Goal: Communication & Community: Answer question/provide support

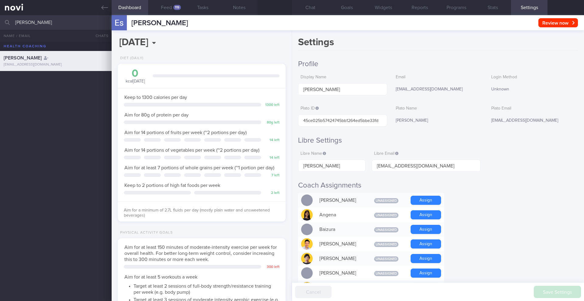
select select "9"
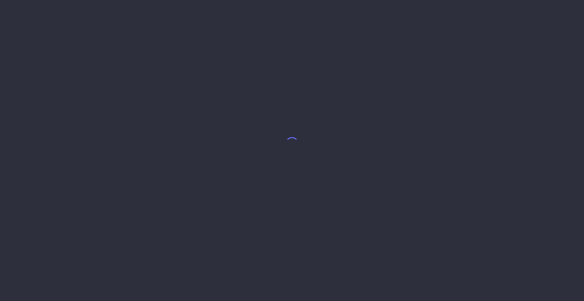
select select "9"
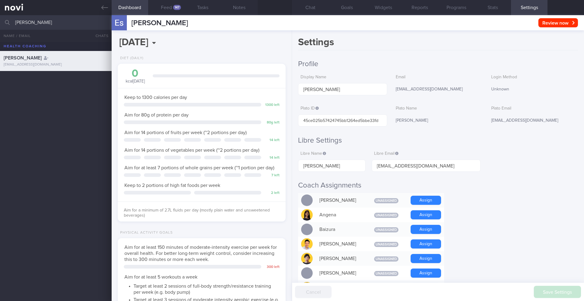
scroll to position [77, 155]
click at [56, 24] on input "[PERSON_NAME]" at bounding box center [292, 22] width 584 height 15
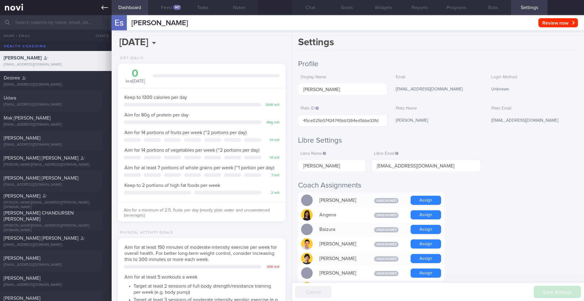
click at [104, 9] on icon at bounding box center [104, 7] width 7 height 7
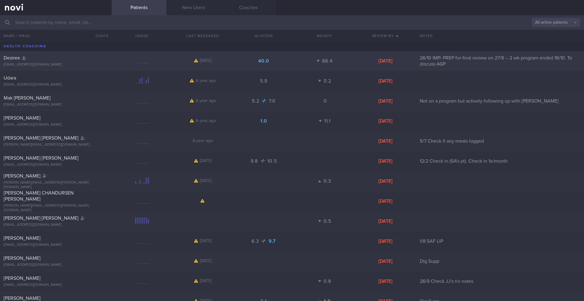
click at [105, 62] on div "[PERSON_NAME] [EMAIL_ADDRESS][DOMAIN_NAME]" at bounding box center [56, 61] width 112 height 12
select select "6"
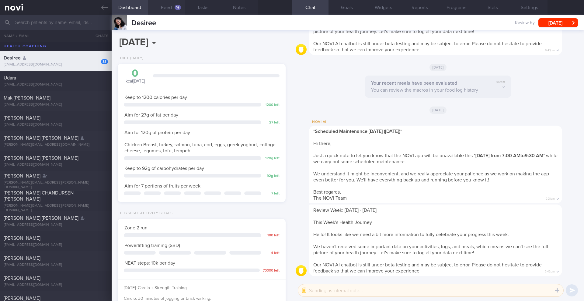
click at [173, 10] on button "Feed 16" at bounding box center [166, 7] width 36 height 15
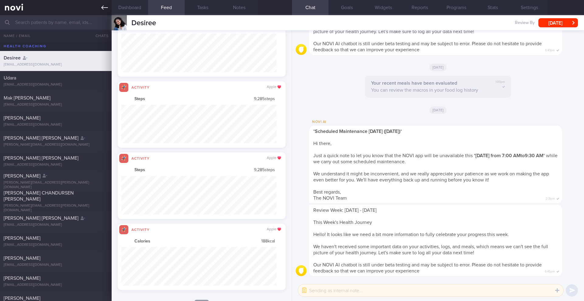
click at [104, 7] on icon at bounding box center [104, 7] width 7 height 7
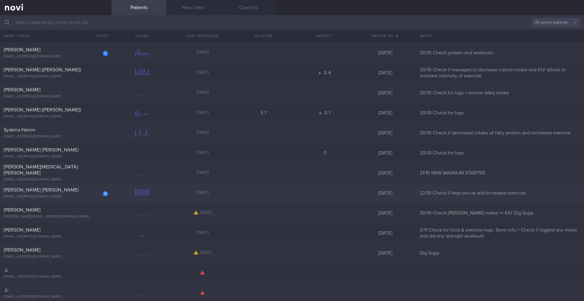
click at [85, 198] on div "[EMAIL_ADDRESS][DOMAIN_NAME]" at bounding box center [56, 197] width 104 height 5
select select "9"
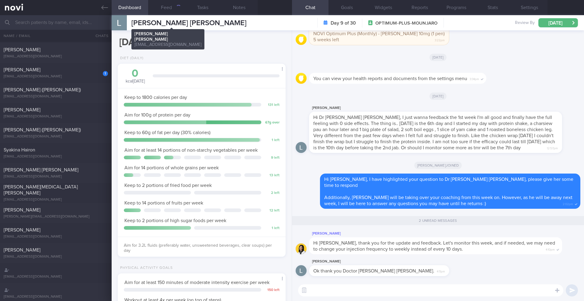
click at [163, 23] on span "[PERSON_NAME] [PERSON_NAME]" at bounding box center [188, 22] width 115 height 7
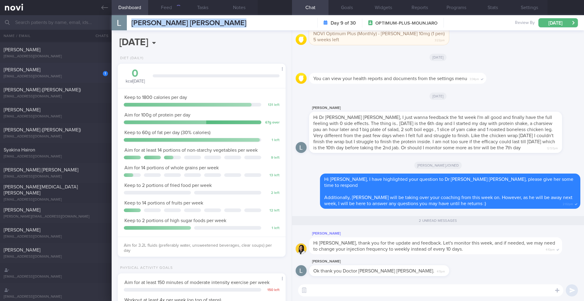
click at [83, 73] on div "1 [PERSON_NAME] [EMAIL_ADDRESS][DOMAIN_NAME]" at bounding box center [56, 73] width 112 height 12
type input "20/10 Check protein and workouts"
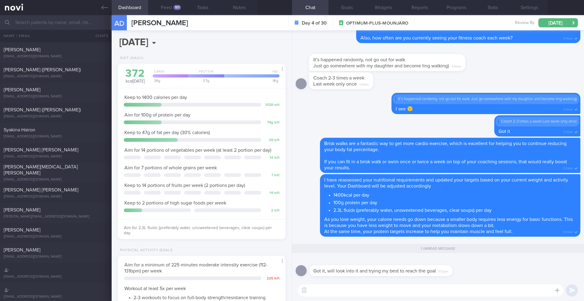
click at [349, 270] on span "Got it, will look into it and trying my best to reach the goal" at bounding box center [374, 271] width 122 height 5
copy div "Got it, will look into it and trying my best to reach the goal"
click at [390, 289] on textarea at bounding box center [430, 291] width 265 height 12
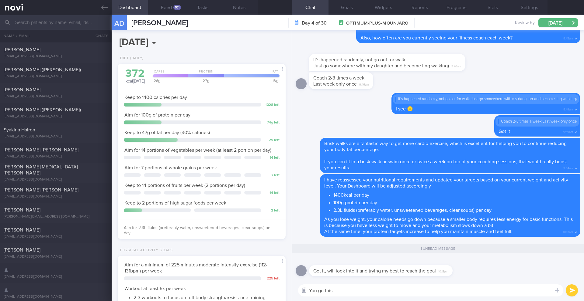
drag, startPoint x: 341, startPoint y: 292, endPoint x: 301, endPoint y: 292, distance: 40.4
click at [301, 292] on div "Chat Templates Admin [MEDICAL_DATA] Weight Nutrition Physical Activity Infograp…" at bounding box center [438, 290] width 292 height 21
click at [341, 291] on textarea "You go this" at bounding box center [430, 291] width 265 height 12
click at [323, 292] on textarea "You go this" at bounding box center [430, 291] width 265 height 12
click at [327, 293] on textarea "You got this" at bounding box center [430, 291] width 265 height 12
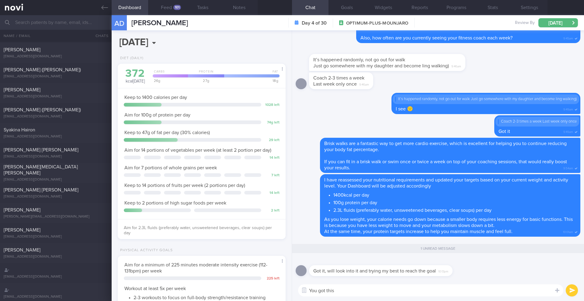
click at [327, 293] on textarea "You got this" at bounding box center [430, 291] width 265 height 12
paste textarea "'ve got this! Keep pushing forward!"
type textarea "You've got this! Keep pushing forward!"
click at [573, 291] on button "submit" at bounding box center [571, 291] width 12 height 12
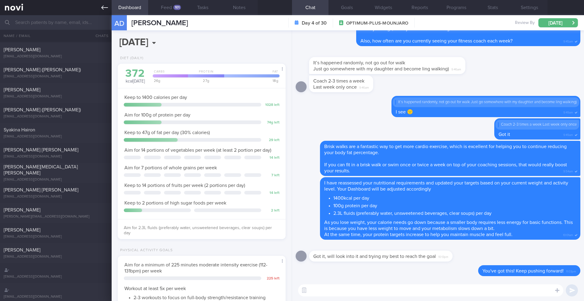
click at [101, 8] on link at bounding box center [56, 7] width 112 height 15
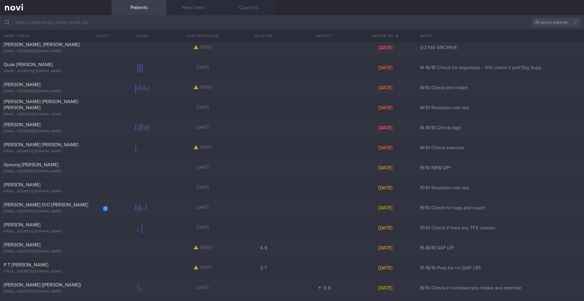
scroll to position [1142, 0]
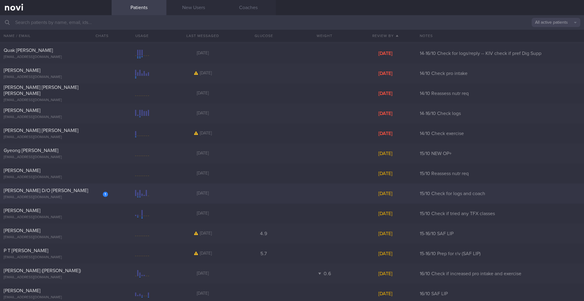
click at [54, 188] on span "[PERSON_NAME] D/O [PERSON_NAME]" at bounding box center [46, 190] width 84 height 5
select select "9"
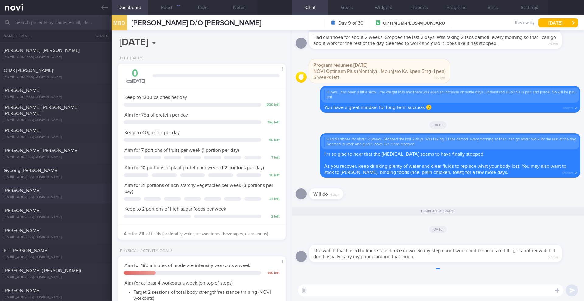
scroll to position [85, 153]
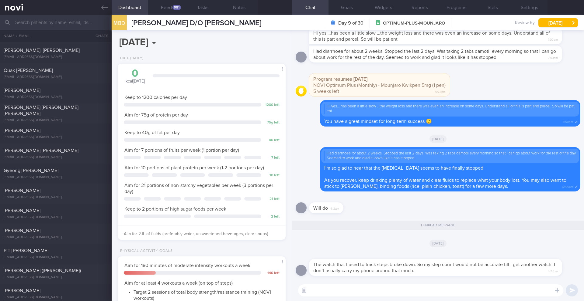
click at [385, 288] on textarea at bounding box center [430, 291] width 265 height 12
type textarea "G"
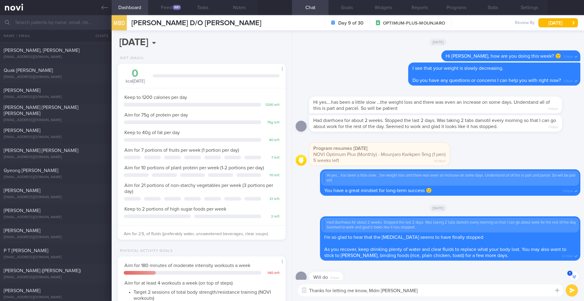
scroll to position [0, 0]
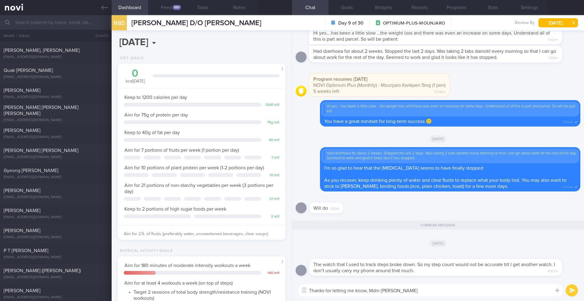
type textarea "Thanks for letting me know, Mdm [PERSON_NAME]"
click at [573, 291] on button "submit" at bounding box center [571, 291] width 12 height 12
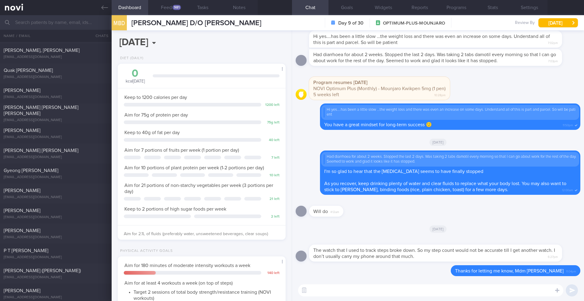
click at [390, 256] on span "The watch that I used to track steps broke down. So my step count would not be …" at bounding box center [434, 253] width 242 height 11
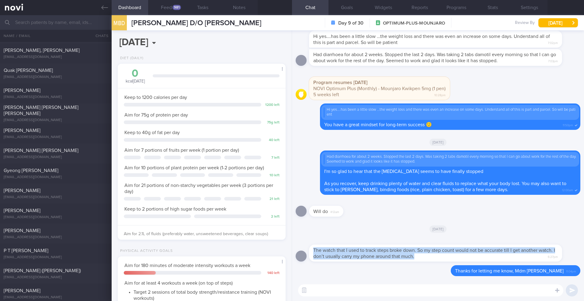
click at [390, 256] on span "The watch that I used to track steps broke down. So my step count would not be …" at bounding box center [434, 253] width 242 height 11
copy div "The watch that I used to track steps broke down. So my step count would not be …"
click at [240, 9] on button "Notes" at bounding box center [239, 7] width 36 height 15
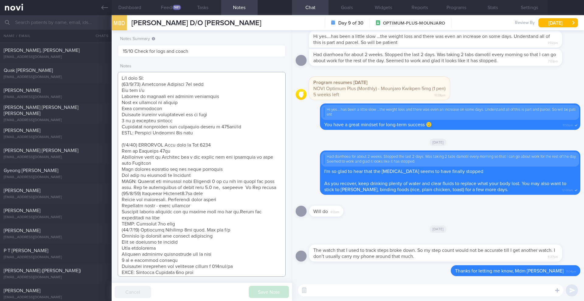
click at [121, 78] on textarea at bounding box center [202, 174] width 168 height 205
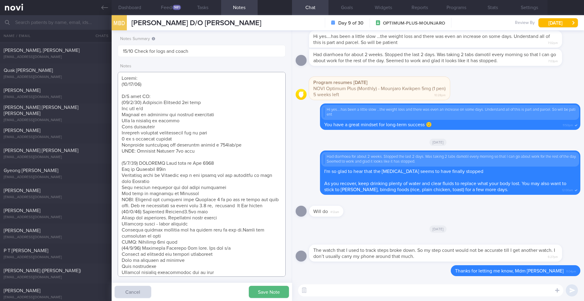
paste textarea "The watch that I used to track steps broke down. So my step count would not be …"
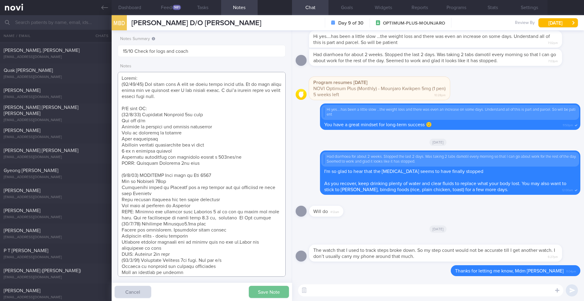
type textarea "Loremi: (09/74/23) Dol sitam cons A elit se doeiu tempo incid utla. Et do magn …"
click at [263, 288] on button "Save Note" at bounding box center [269, 292] width 40 height 12
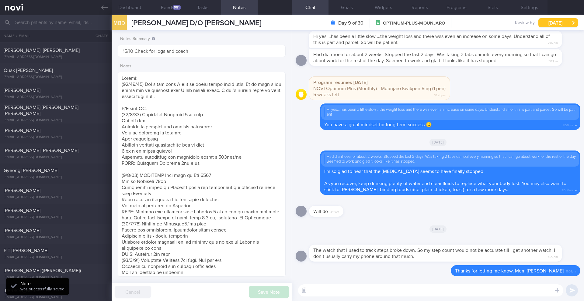
click at [550, 25] on button "[DATE]" at bounding box center [558, 22] width 40 height 9
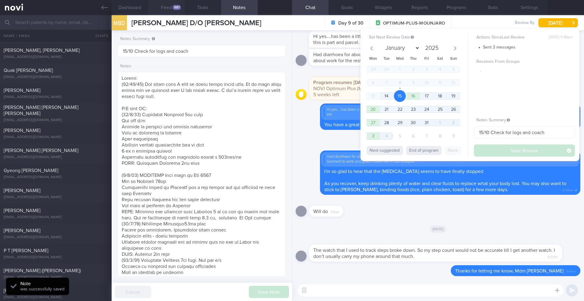
click at [166, 7] on button "Feed 981" at bounding box center [166, 7] width 36 height 15
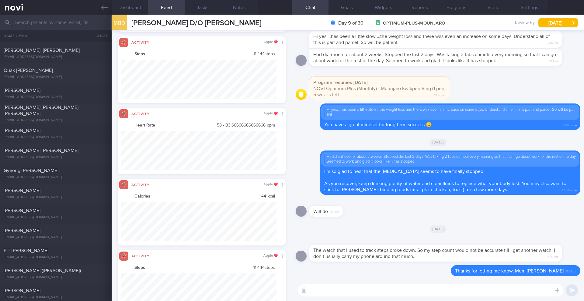
scroll to position [39, 156]
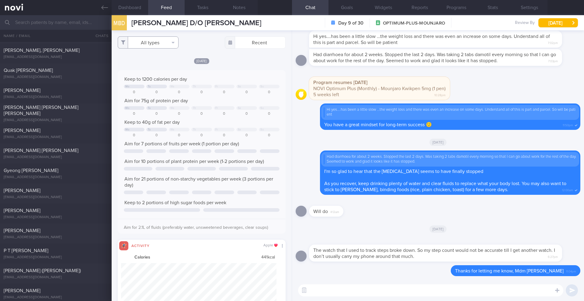
click at [164, 45] on button "All types" at bounding box center [148, 42] width 61 height 12
click at [158, 65] on button "Activity" at bounding box center [148, 63] width 60 height 9
checkbox input "false"
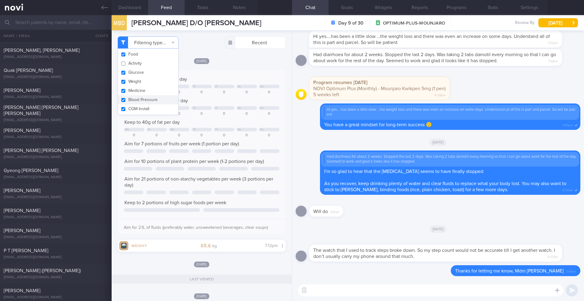
click at [249, 79] on div "Keep to 1200 calories per day" at bounding box center [202, 79] width 156 height 6
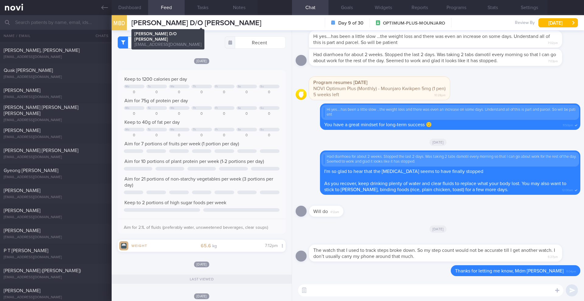
click at [188, 24] on span "[PERSON_NAME] D/O [PERSON_NAME]" at bounding box center [196, 22] width 130 height 7
copy div "[PERSON_NAME] D/O [PERSON_NAME] D/O [PERSON_NAME] [PERSON_NAME][EMAIL_ADDRESS][…"
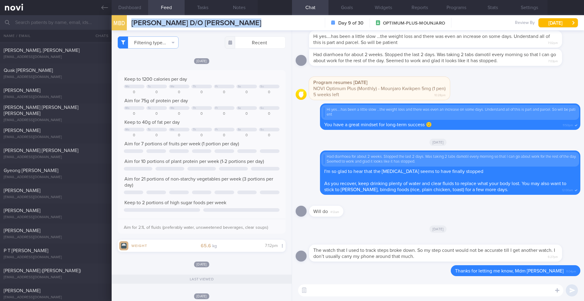
click at [131, 9] on button "Dashboard" at bounding box center [130, 7] width 36 height 15
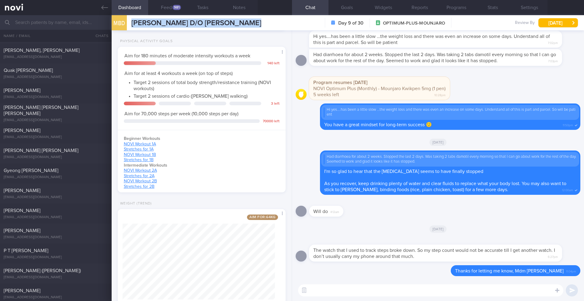
scroll to position [228, 0]
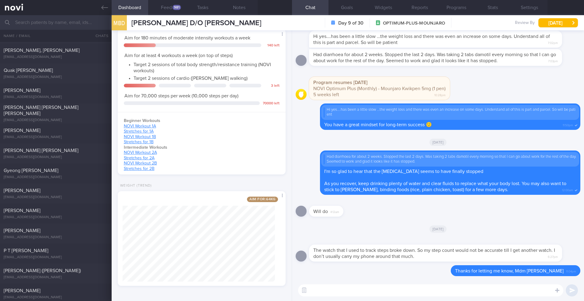
click at [399, 295] on textarea at bounding box center [430, 291] width 265 height 12
type textarea "Great job getting in a body weight session [DATE] and a walk [DATE] 🙂"
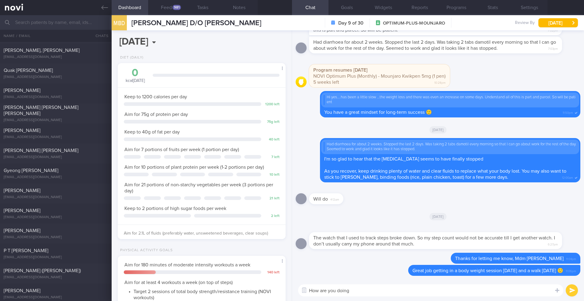
scroll to position [0, 0]
drag, startPoint x: 352, startPoint y: 292, endPoint x: 313, endPoint y: 290, distance: 39.2
click at [313, 290] on textarea "How are you doing" at bounding box center [430, 291] width 265 height 12
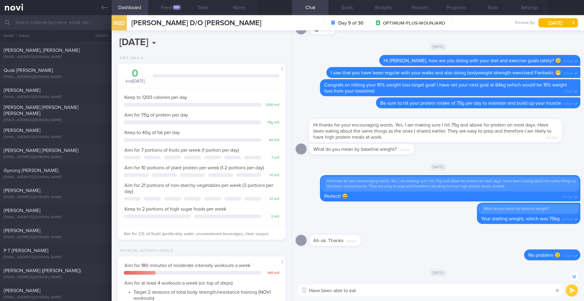
scroll to position [-325, 0]
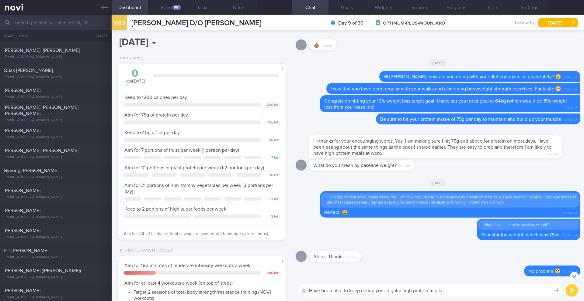
type textarea "Have been able to keep eating your regular high protein meals?"
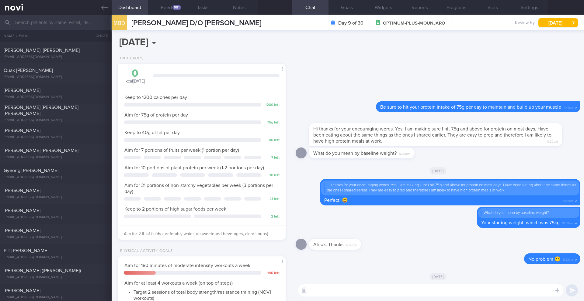
scroll to position [0, 0]
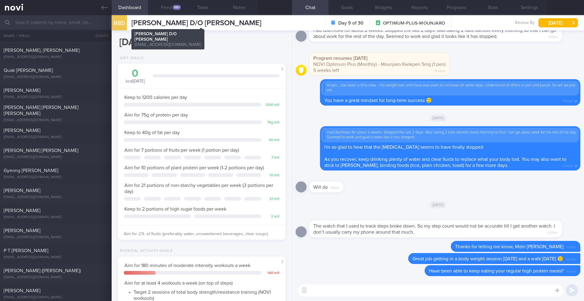
drag, startPoint x: 133, startPoint y: 24, endPoint x: 280, endPoint y: 23, distance: 146.5
click at [261, 23] on span "[PERSON_NAME] D/O [PERSON_NAME]" at bounding box center [196, 22] width 130 height 7
copy span "[PERSON_NAME] D/O [PERSON_NAME]"
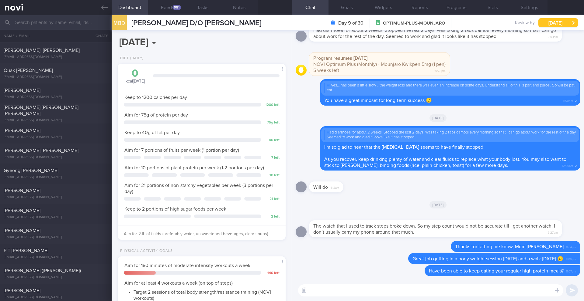
click at [546, 22] on button "[DATE]" at bounding box center [558, 22] width 40 height 9
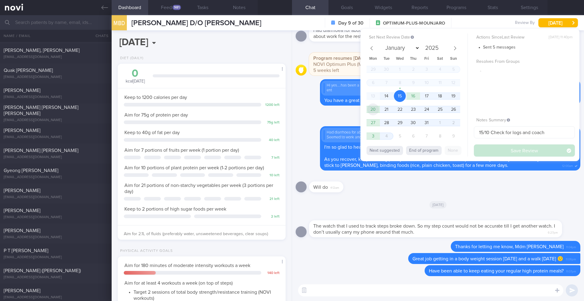
click at [374, 110] on span "20" at bounding box center [373, 110] width 12 height 12
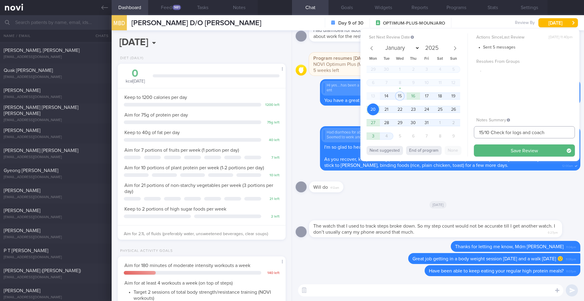
drag, startPoint x: 480, startPoint y: 133, endPoint x: 475, endPoint y: 133, distance: 4.9
click at [475, 133] on input "15/10 Check for logs and coach" at bounding box center [523, 132] width 101 height 12
type input "20-21/10 Check for logs and coach"
click at [525, 149] on button "Save Review" at bounding box center [523, 151] width 101 height 12
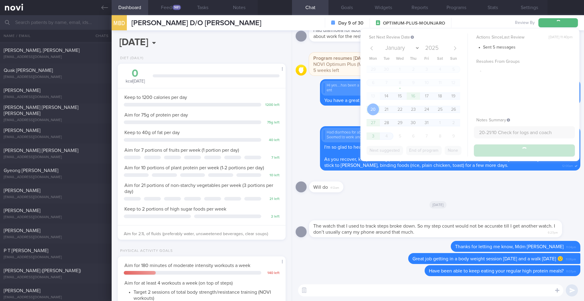
type input "20-21/10 Check for logs and coach"
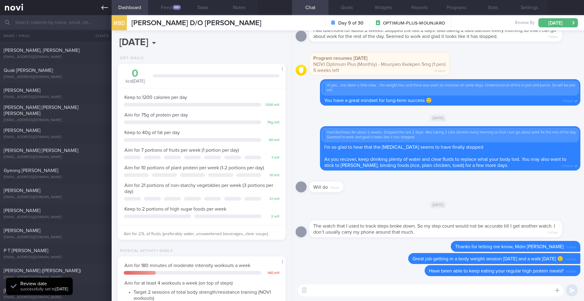
click at [101, 12] on link at bounding box center [56, 7] width 112 height 15
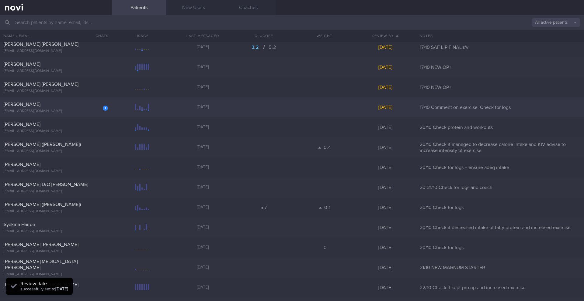
scroll to position [1399, 0]
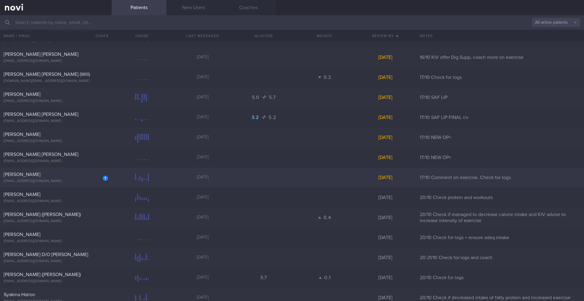
click at [84, 177] on div "[PERSON_NAME]" at bounding box center [55, 175] width 103 height 6
select select "9"
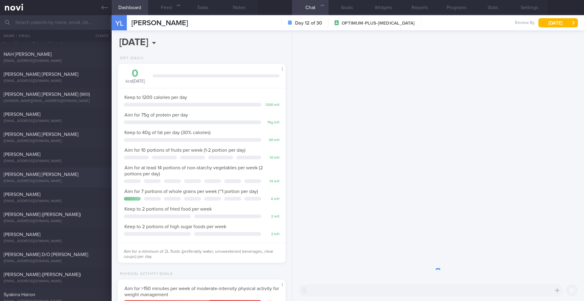
scroll to position [0, 0]
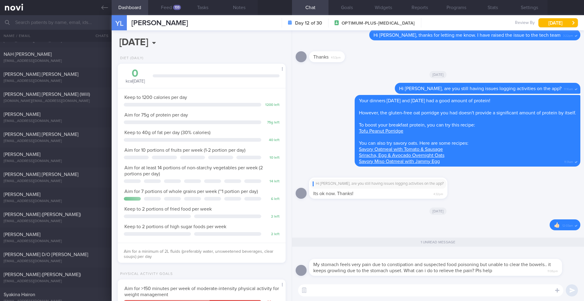
click at [326, 288] on textarea at bounding box center [430, 291] width 265 height 12
paste textarea "Hi ______, I have highlighted your messages to Dr ____. As it is outside of off…"
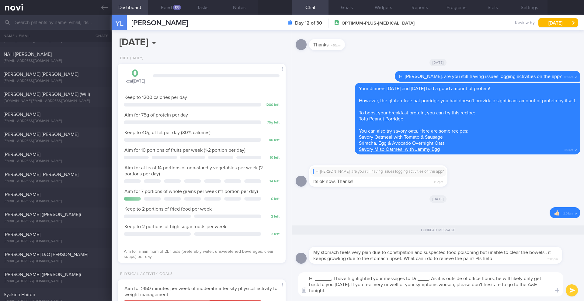
click at [363, 300] on div "Hi ______, I have highlighted your messages to Dr ____. As it is outside of off…" at bounding box center [438, 284] width 292 height 33
click at [352, 283] on textarea "Hi ______, I have highlighted your messages to Dr ____. As it is outside of off…" at bounding box center [430, 285] width 265 height 24
drag, startPoint x: 331, startPoint y: 280, endPoint x: 315, endPoint y: 278, distance: 16.5
click at [315, 278] on textarea "Hi ______, I have highlighted your messages to Dr ____. As it is outside of off…" at bounding box center [430, 285] width 265 height 24
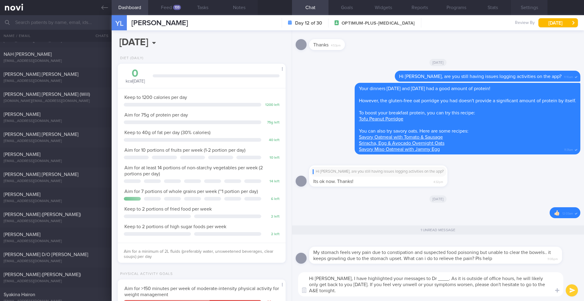
click at [525, 8] on button "Settings" at bounding box center [529, 7] width 36 height 15
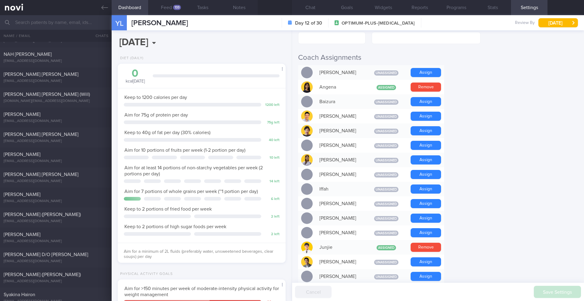
scroll to position [254, 0]
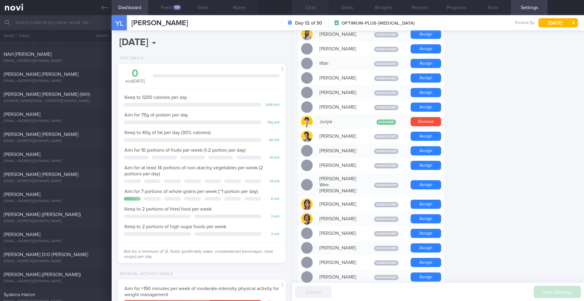
click at [312, 11] on button "Chat" at bounding box center [310, 7] width 36 height 15
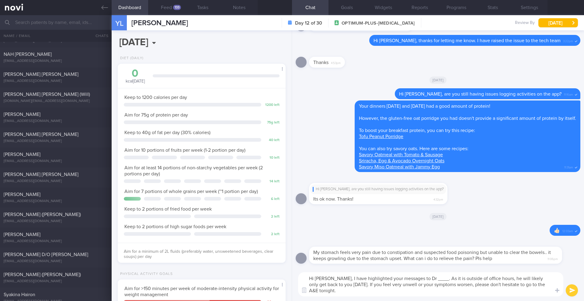
drag, startPoint x: 427, startPoint y: 281, endPoint x: 418, endPoint y: 281, distance: 8.8
click at [418, 281] on textarea "Hi [PERSON_NAME], I have highlighted your messages to Dr ____. As it is outside…" at bounding box center [430, 285] width 265 height 24
drag, startPoint x: 518, startPoint y: 280, endPoint x: 499, endPoint y: 280, distance: 18.9
click at [499, 280] on textarea "Hi [PERSON_NAME], I have highlighted your messages to [PERSON_NAME]. As it is o…" at bounding box center [430, 285] width 265 height 24
click at [550, 286] on textarea "Hi [PERSON_NAME], I have highlighted your messages to [PERSON_NAME]. As it is o…" at bounding box center [430, 285] width 265 height 24
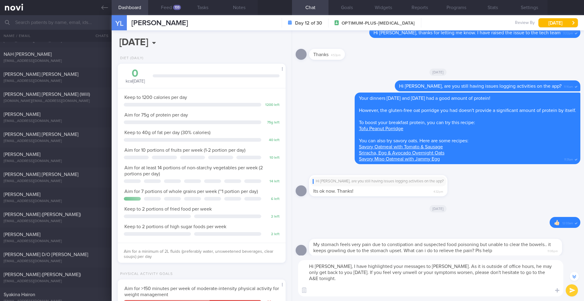
scroll to position [-10, 0]
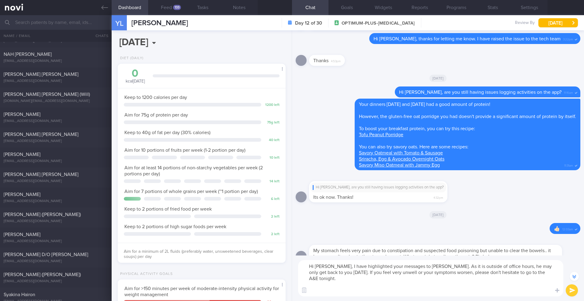
paste textarea "Aim for at least 2.8L of fluids per day (preferably mostly water) -- adequate h…"
click at [309, 287] on textarea "Hi [PERSON_NAME], I have highlighted your messages to [PERSON_NAME]. As it is o…" at bounding box center [430, 278] width 265 height 36
click at [366, 284] on textarea "Hi [PERSON_NAME], I have highlighted your messages to [PERSON_NAME]. As it is o…" at bounding box center [430, 278] width 265 height 36
drag, startPoint x: 213, startPoint y: 252, endPoint x: 136, endPoint y: 258, distance: 78.0
click at [136, 258] on span "Aim for a minimum of 2L fluids (preferably water, unsweetened beverages, clear …" at bounding box center [199, 255] width 150 height 10
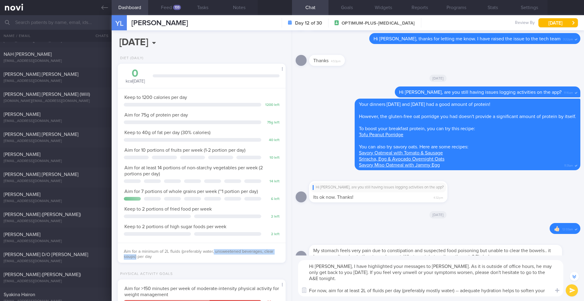
copy span "unsweetened beverages, clear soups)"
click at [454, 287] on textarea "Hi [PERSON_NAME], I have highlighted your messages to [PERSON_NAME]. As it is o…" at bounding box center [430, 278] width 265 height 36
paste textarea "unsweetened beverages, clear soups)"
click at [456, 284] on textarea "Hi [PERSON_NAME], I have highlighted your messages to [PERSON_NAME]. As it is o…" at bounding box center [430, 278] width 265 height 36
click at [482, 289] on textarea "Hi [PERSON_NAME], I have highlighted your messages to [PERSON_NAME]. As it is o…" at bounding box center [430, 278] width 265 height 36
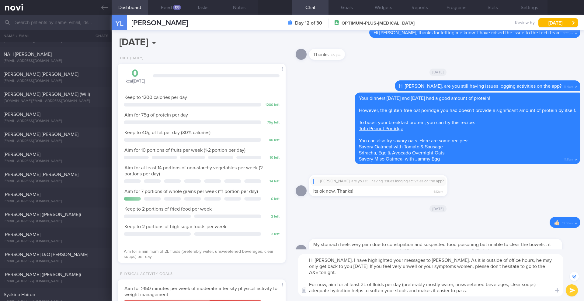
scroll to position [-22, 0]
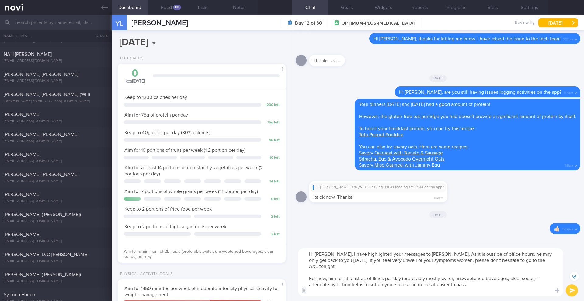
paste textarea "To help your stomach recover, focus on these gentle foods: - [PERSON_NAME] [PER…"
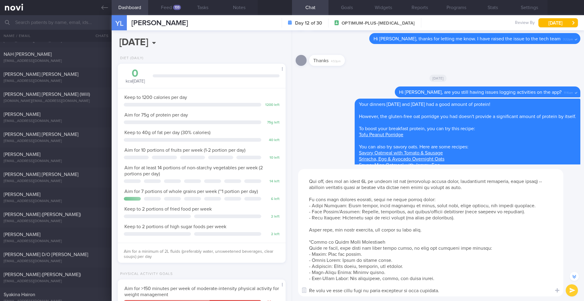
scroll to position [18, 0]
type textarea "Hi [PERSON_NAME], I have highlighted your messages to [PERSON_NAME]. As it is o…"
click at [573, 292] on button "submit" at bounding box center [571, 291] width 12 height 12
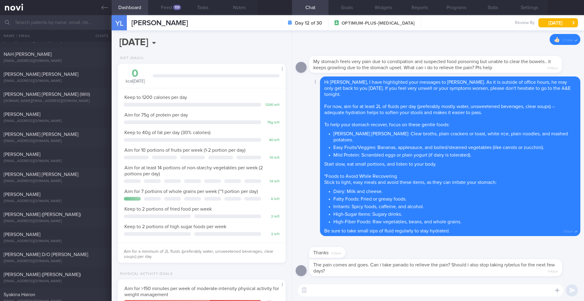
scroll to position [85, 153]
click at [382, 292] on textarea at bounding box center [430, 291] width 265 height 12
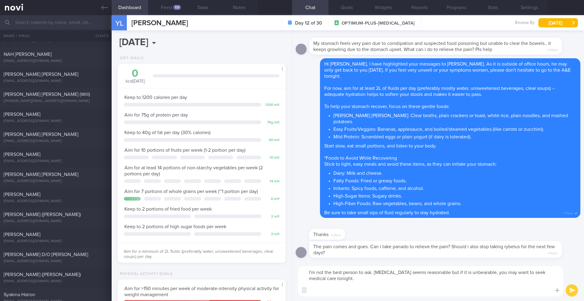
scroll to position [0, 0]
click at [309, 274] on textarea "I'm not the best person to ask. [MEDICAL_DATA] seems reasonable but if it is un…" at bounding box center [430, 282] width 265 height 30
drag, startPoint x: 373, startPoint y: 273, endPoint x: 300, endPoint y: 273, distance: 72.6
click at [300, 273] on textarea "I'm not the best person to ask. [MEDICAL_DATA] seems reasonable but if it is un…" at bounding box center [430, 282] width 265 height 30
drag, startPoint x: 390, startPoint y: 292, endPoint x: 318, endPoint y: 272, distance: 74.3
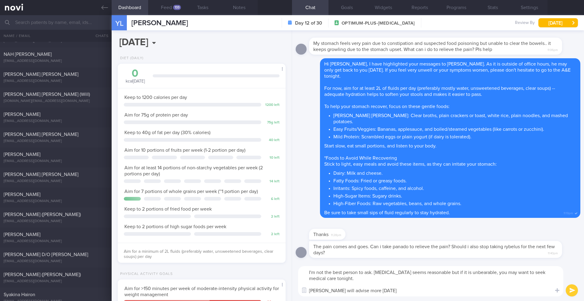
click at [307, 275] on textarea "I'm not the best person to ask. [MEDICAL_DATA] seems reasonable but if it is un…" at bounding box center [430, 282] width 265 height 30
paste textarea "While [MEDICAL_DATA] may seem reasonable for discomfort, if your pain is unbear…"
drag, startPoint x: 322, startPoint y: 272, endPoint x: 306, endPoint y: 272, distance: 16.7
click at [306, 272] on textarea "While [MEDICAL_DATA] may seem reasonable for discomfort, if your pain is unbear…" at bounding box center [430, 282] width 265 height 30
drag, startPoint x: 338, startPoint y: 274, endPoint x: 328, endPoint y: 274, distance: 10.0
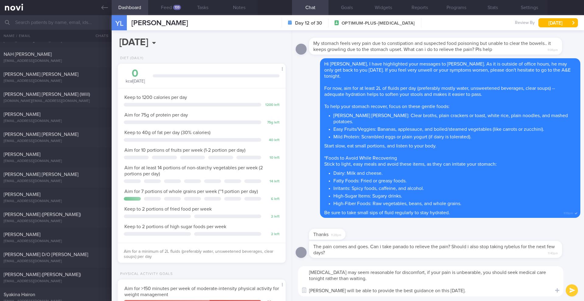
click at [328, 274] on textarea "[MEDICAL_DATA] may seem reasonable for discomfort, if your pain is unbearable, …" at bounding box center [430, 282] width 265 height 30
click at [399, 272] on textarea "[MEDICAL_DATA] seems reasonable for discomfort, if your pain is unbearable, you…" at bounding box center [430, 282] width 265 height 30
type textarea "[MEDICAL_DATA] seems reasonable for discomfort. However, if your pain is unbear…"
drag, startPoint x: 488, startPoint y: 293, endPoint x: 304, endPoint y: 272, distance: 185.9
click at [304, 272] on textarea "[MEDICAL_DATA] seems reasonable for discomfort. However, if your pain is unbear…" at bounding box center [430, 282] width 265 height 30
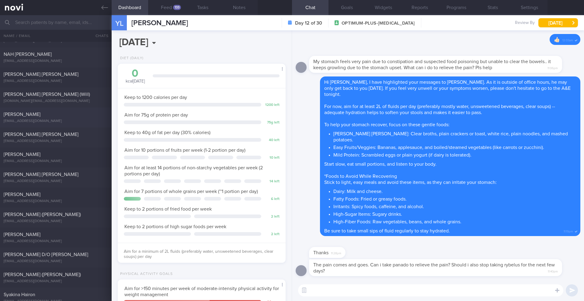
select select "9"
click at [104, 8] on icon at bounding box center [104, 7] width 7 height 4
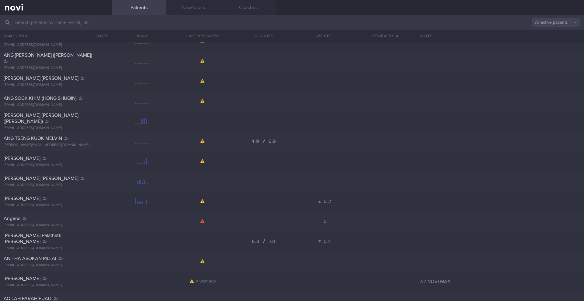
scroll to position [2837, 0]
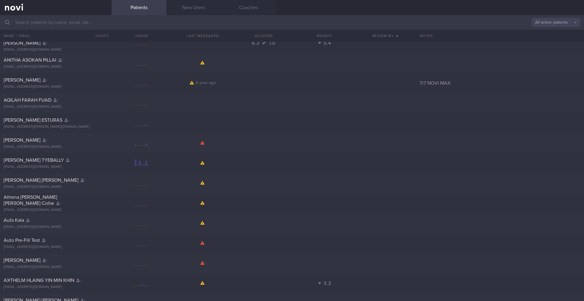
click at [556, 25] on button "All active patients" at bounding box center [555, 22] width 49 height 9
click at [547, 36] on button "Assigned patients" at bounding box center [555, 32] width 49 height 9
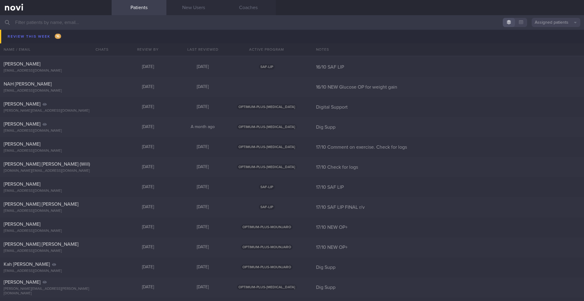
scroll to position [8092, 0]
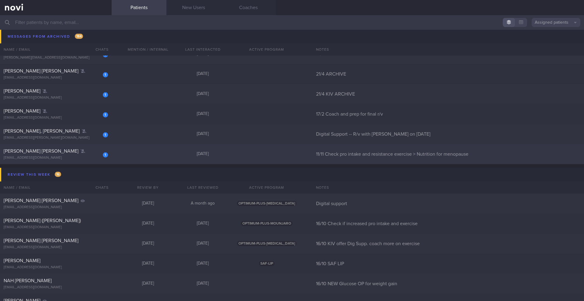
click at [286, 160] on div "1 [PERSON_NAME] [PERSON_NAME] [EMAIL_ADDRESS][DOMAIN_NAME] [DATE] 11/11 Check p…" at bounding box center [292, 154] width 584 height 20
select select "9"
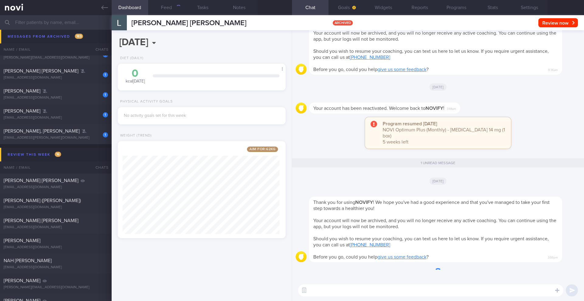
scroll to position [87, 157]
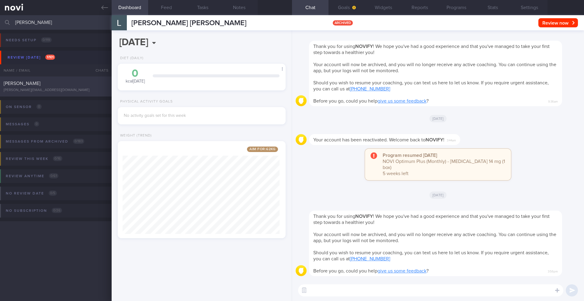
type input "[PERSON_NAME]"
click at [74, 88] on div "[PERSON_NAME][EMAIL_ADDRESS][DOMAIN_NAME]" at bounding box center [56, 90] width 104 height 5
type input "13/10 Check intake"
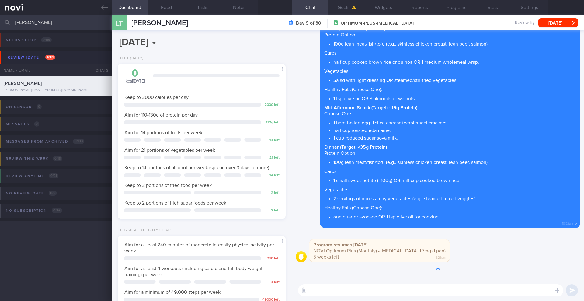
scroll to position [85, 153]
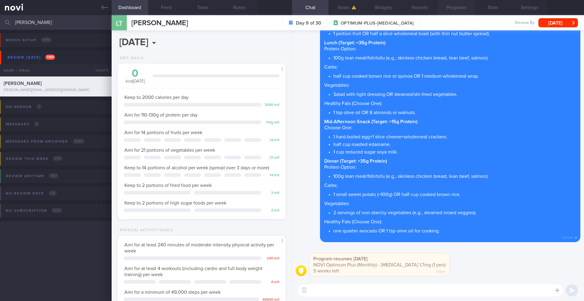
click at [464, 9] on button "Programs" at bounding box center [456, 7] width 36 height 15
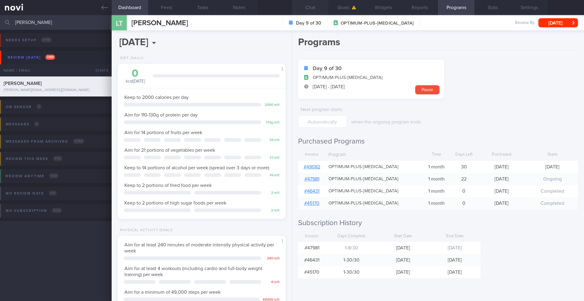
click at [309, 11] on button "Chat" at bounding box center [310, 7] width 36 height 15
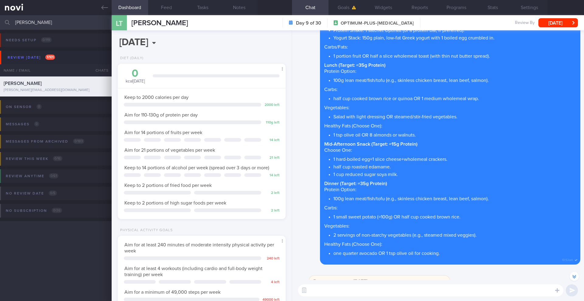
scroll to position [-111, 0]
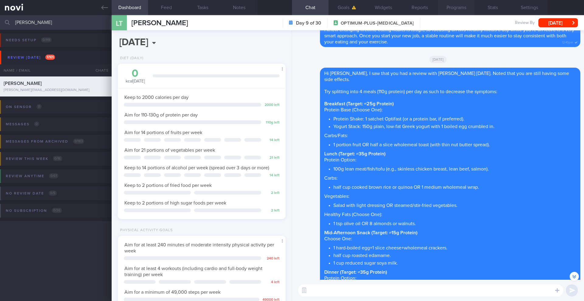
click at [450, 10] on button "Programs" at bounding box center [456, 7] width 36 height 15
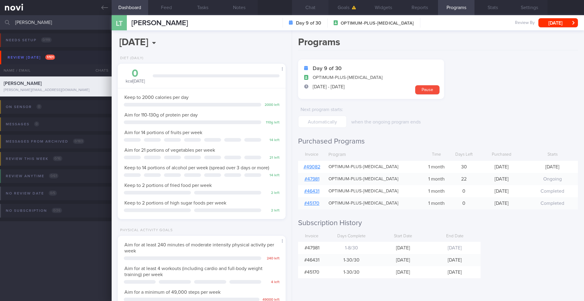
click at [310, 10] on button "Chat" at bounding box center [310, 7] width 36 height 15
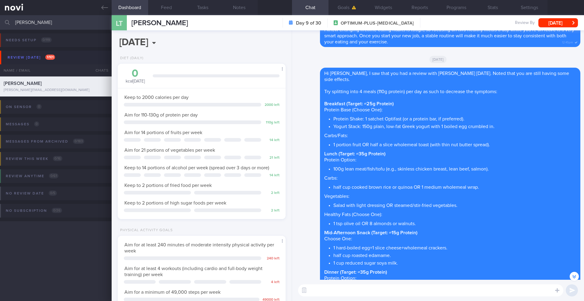
click at [351, 288] on textarea at bounding box center [430, 291] width 265 height 12
type textarea "Hi [PERSON_NAME], I hope you are settling in well at your new work place 🙂"
click at [164, 9] on button "Feed" at bounding box center [166, 7] width 36 height 15
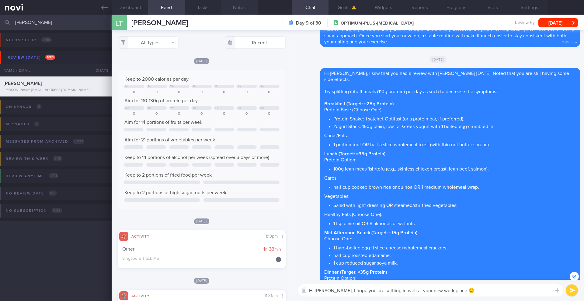
click at [244, 9] on button "Notes" at bounding box center [239, 7] width 36 height 15
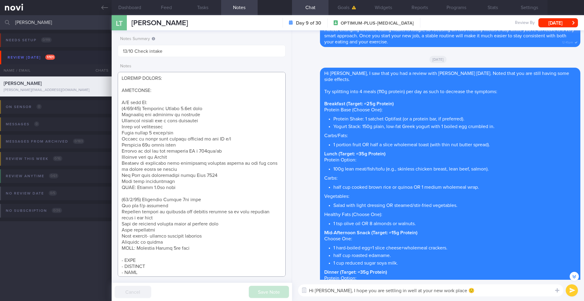
click at [198, 156] on textarea at bounding box center [202, 174] width 168 height 205
type textarea "SUPPORT NEEDED: CHALLENGE: R/V with JJ: ([DATE]) Tolerated [MEDICAL_DATA] 1.7mg…"
click at [507, 290] on textarea "Hi [PERSON_NAME], I hope you are settling in well at your new work place 🙂" at bounding box center [430, 291] width 265 height 12
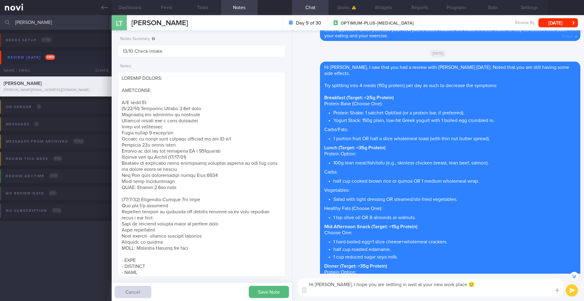
scroll to position [-123, 0]
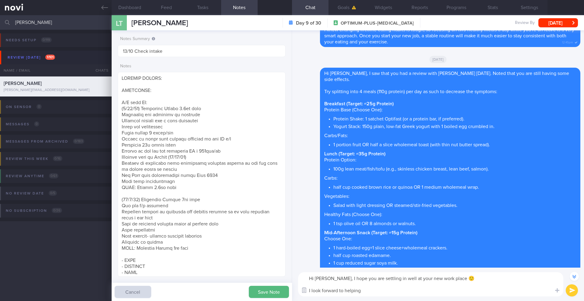
drag, startPoint x: 354, startPoint y: 291, endPoint x: 308, endPoint y: 291, distance: 45.6
click at [308, 291] on div "Chat Templates Admin [MEDICAL_DATA] Weight Nutrition Physical Activity Infograp…" at bounding box center [438, 284] width 292 height 33
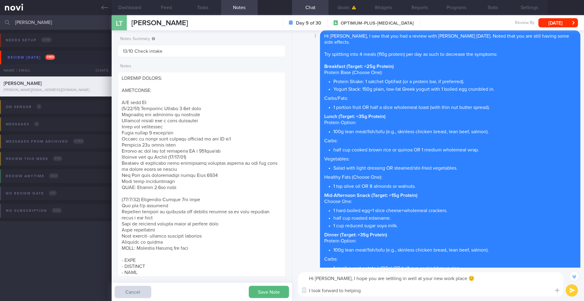
scroll to position [-95, 0]
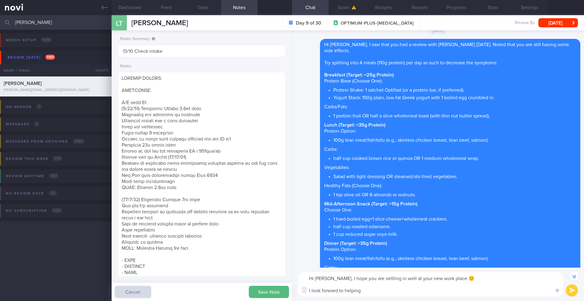
click at [367, 293] on textarea "Hi [PERSON_NAME], I hope you are settling in well at your new work place 🙂 I lo…" at bounding box center [430, 285] width 265 height 24
drag, startPoint x: 367, startPoint y: 293, endPoint x: 307, endPoint y: 291, distance: 60.5
click at [307, 291] on div "Chat Templates Admin [MEDICAL_DATA] Weight Nutrition Physical Activity Infograp…" at bounding box center [438, 284] width 292 height 33
click at [358, 291] on textarea "Hi [PERSON_NAME], I hope you are settling in well at your new work place 🙂 Let …" at bounding box center [430, 285] width 265 height 24
drag, startPoint x: 363, startPoint y: 292, endPoint x: 308, endPoint y: 289, distance: 54.5
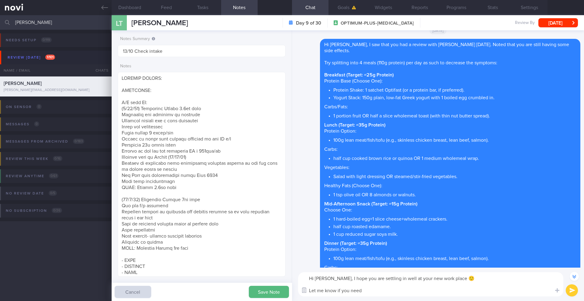
click at [308, 289] on div "Chat Templates Admin [MEDICAL_DATA] Weight Nutrition Physical Activity Infograp…" at bounding box center [438, 284] width 292 height 33
click at [356, 294] on textarea "Hi [PERSON_NAME], I hope you are settling in well at your new work place 🙂 I lo…" at bounding box center [430, 285] width 265 height 24
paste textarea "to supporting you as you becom"
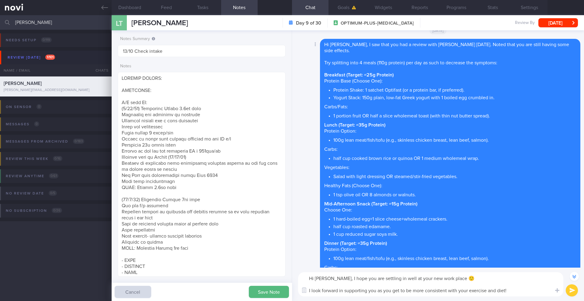
type textarea "Hi [PERSON_NAME], I hope you are settling in well at your new work place 🙂 I lo…"
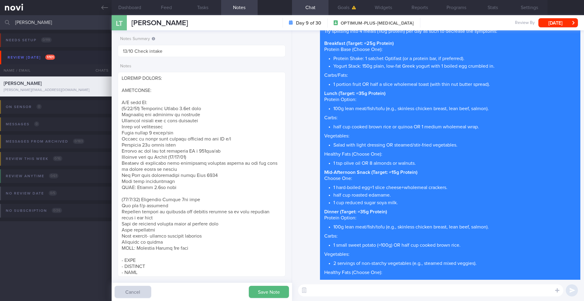
scroll to position [0, 0]
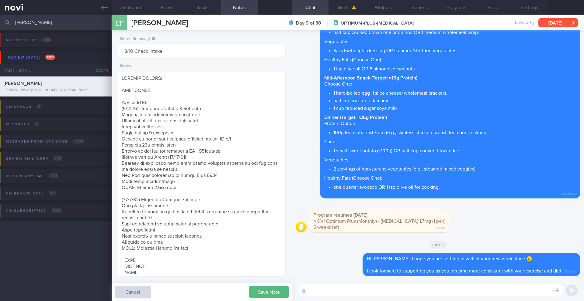
click at [557, 24] on button "[DATE]" at bounding box center [558, 22] width 40 height 9
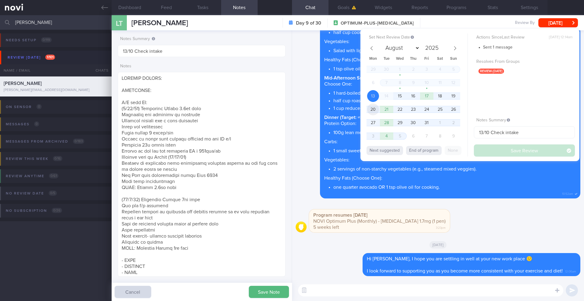
click at [373, 110] on span "20" at bounding box center [373, 110] width 12 height 12
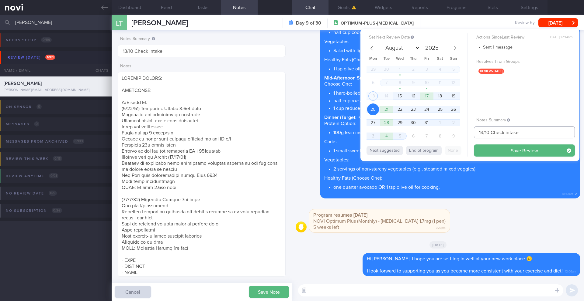
drag, startPoint x: 482, startPoint y: 133, endPoint x: 472, endPoint y: 132, distance: 9.7
click at [472, 132] on div "Set Next Review Date [DATE] August September October November [DATE] Mon Tue We…" at bounding box center [469, 95] width 219 height 133
type input "20/10 Check intake"
click at [503, 154] on button "Save Review" at bounding box center [523, 151] width 101 height 12
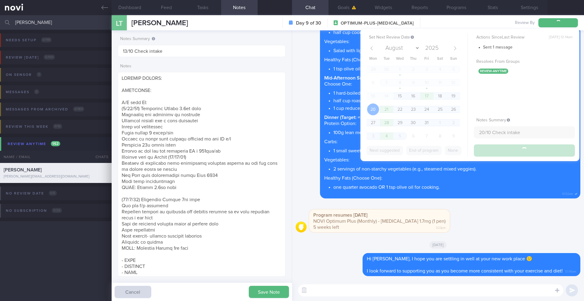
type input "20/10 Check intake"
type textarea "SUPPORT NEEDED: CHALLENGE: R/V with JJ: ([DATE]) Tolerated [MEDICAL_DATA] 1.7mg…"
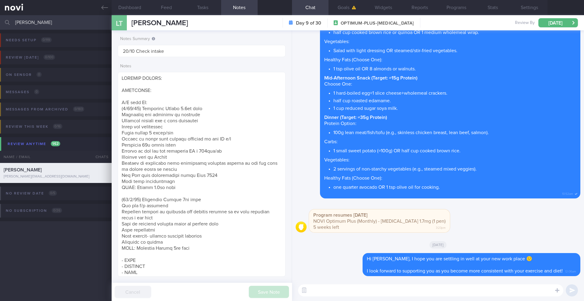
click at [76, 28] on input "[PERSON_NAME]" at bounding box center [292, 22] width 584 height 15
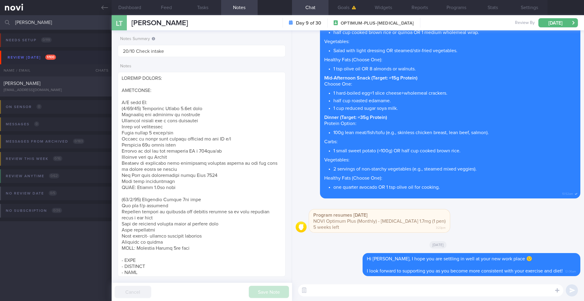
type input "[PERSON_NAME]"
click at [88, 90] on div "[EMAIL_ADDRESS][DOMAIN_NAME]" at bounding box center [56, 90] width 104 height 5
type input "6/10 Check logs and coach"
type textarea "([DATE]) Switched to YOLO R/V with JJ: ([DATE]) Tolerated [MEDICAL_DATA] 7mg; 2…"
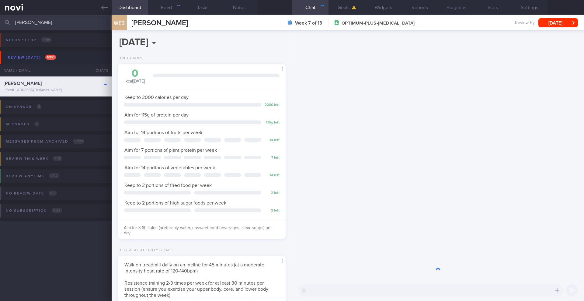
scroll to position [85, 153]
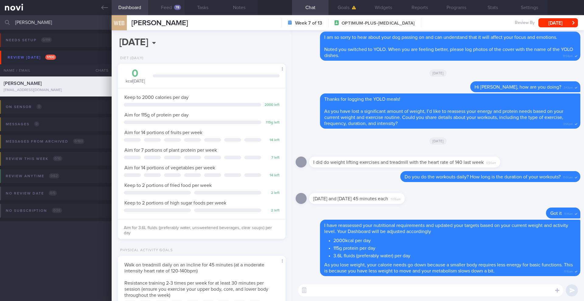
click at [170, 8] on button "Feed 78" at bounding box center [166, 7] width 36 height 15
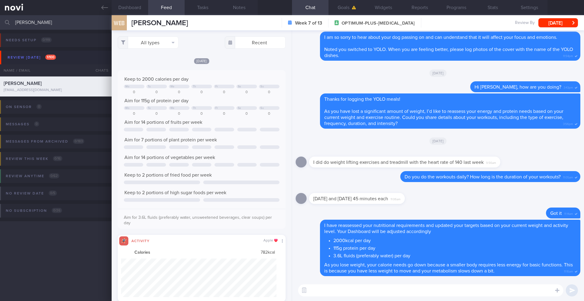
scroll to position [39, 156]
click at [151, 47] on button "All types" at bounding box center [148, 42] width 61 height 12
click at [152, 60] on div "Food Activity Glucose Weight Medicine [MEDICAL_DATA] [MEDICAL_DATA] Install" at bounding box center [148, 82] width 61 height 67
click at [151, 61] on button "Activity" at bounding box center [148, 63] width 60 height 9
checkbox input "false"
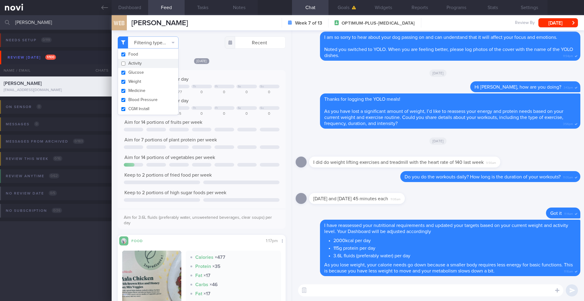
click at [239, 72] on div "Keep to 2000 calories per day Mo Tu Th Fr Sa Su 0 0 477 0 0 0 0 Aim for 115g of…" at bounding box center [202, 149] width 168 height 159
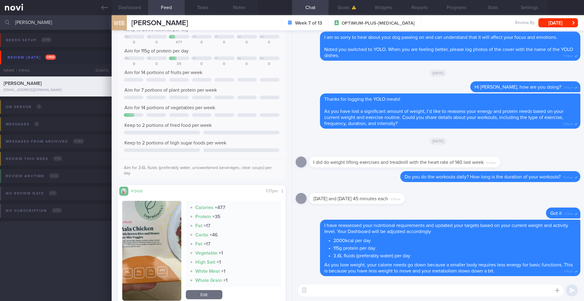
scroll to position [50, 0]
click at [358, 298] on div "​ ​" at bounding box center [438, 290] width 292 height 21
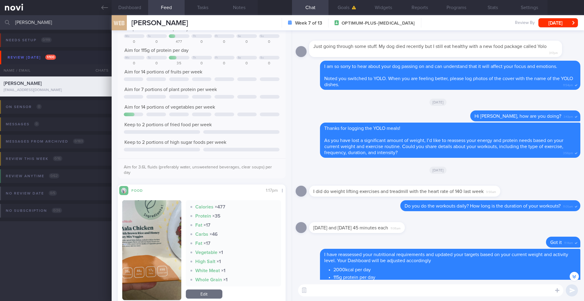
scroll to position [-40, 0]
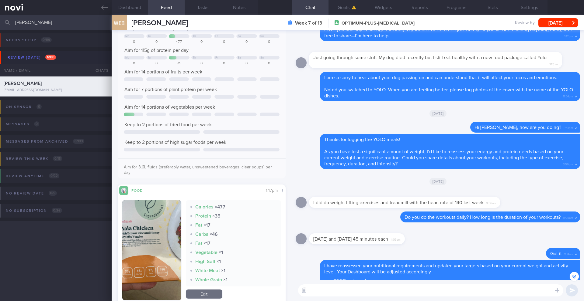
click at [360, 294] on textarea at bounding box center [430, 291] width 265 height 12
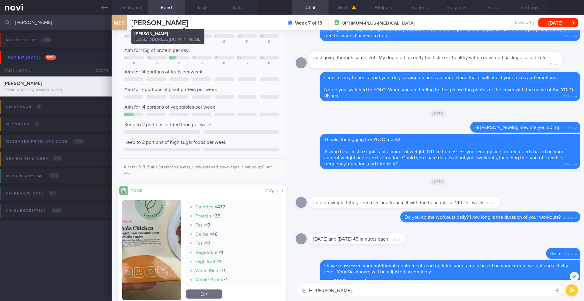
type textarea "Hi [PERSON_NAME],"
click at [181, 26] on span "[PERSON_NAME]" at bounding box center [159, 22] width 57 height 7
copy div "[PERSON_NAME] BINTORO [PERSON_NAME] BINTORO [PERSON_NAME][EMAIL_ADDRESS][DOMAIN…"
